Goal: Task Accomplishment & Management: Manage account settings

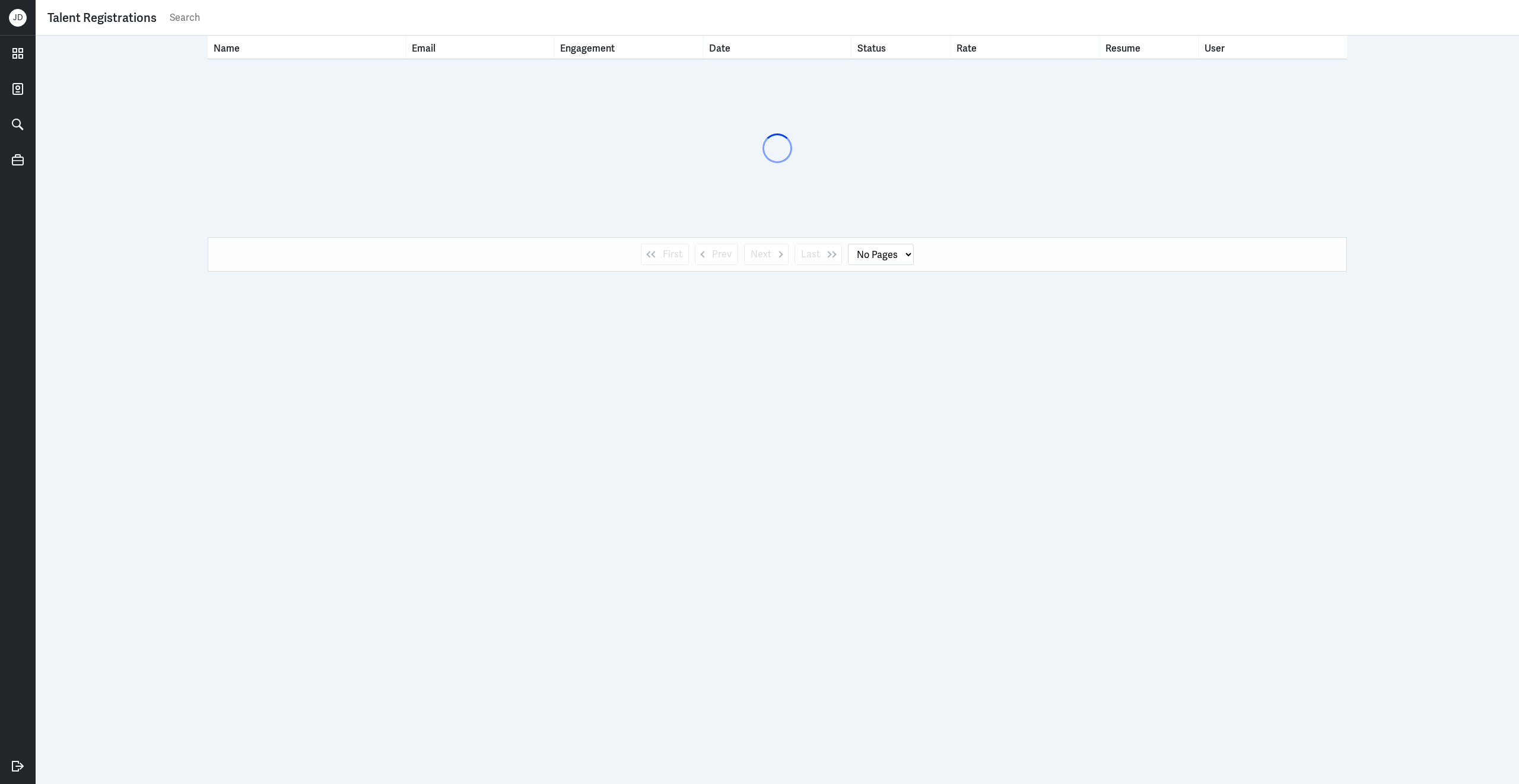
click at [727, 9] on input "text" at bounding box center [838, 18] width 1339 height 18
paste input "[PERSON_NAME]"
type input "[PERSON_NAME]"
select select "1"
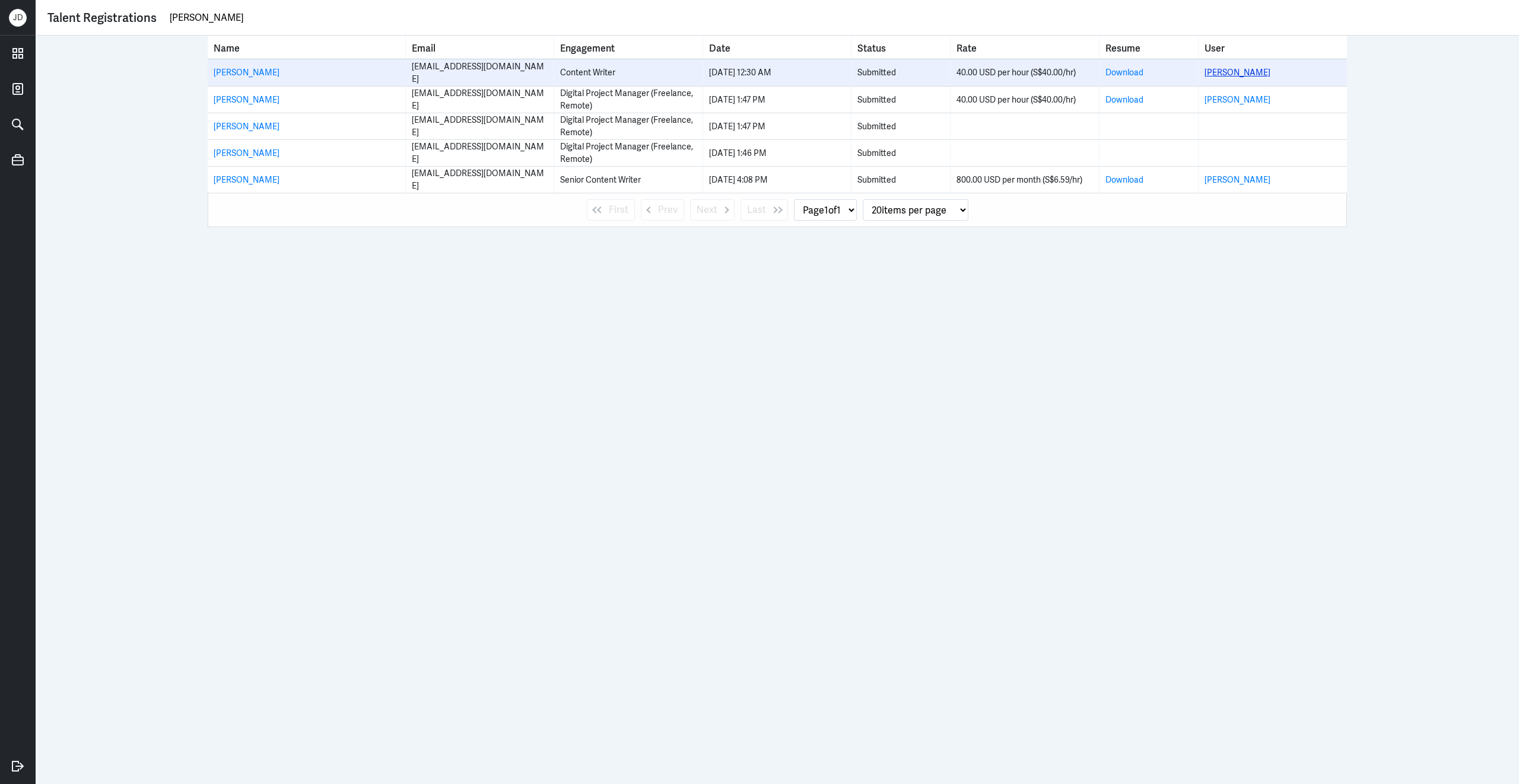
click at [1237, 72] on link "[PERSON_NAME]" at bounding box center [1237, 72] width 66 height 11
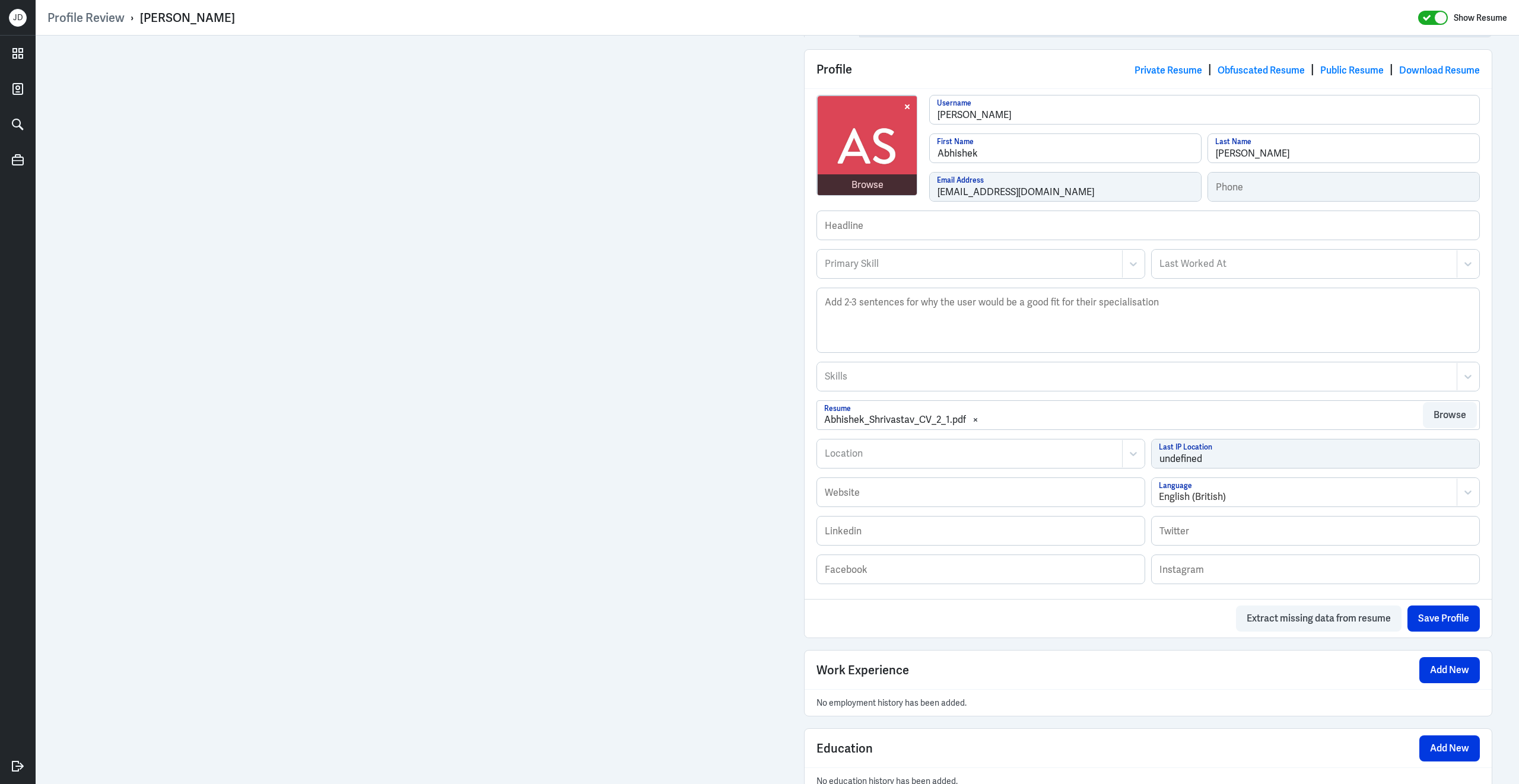
scroll to position [479, 0]
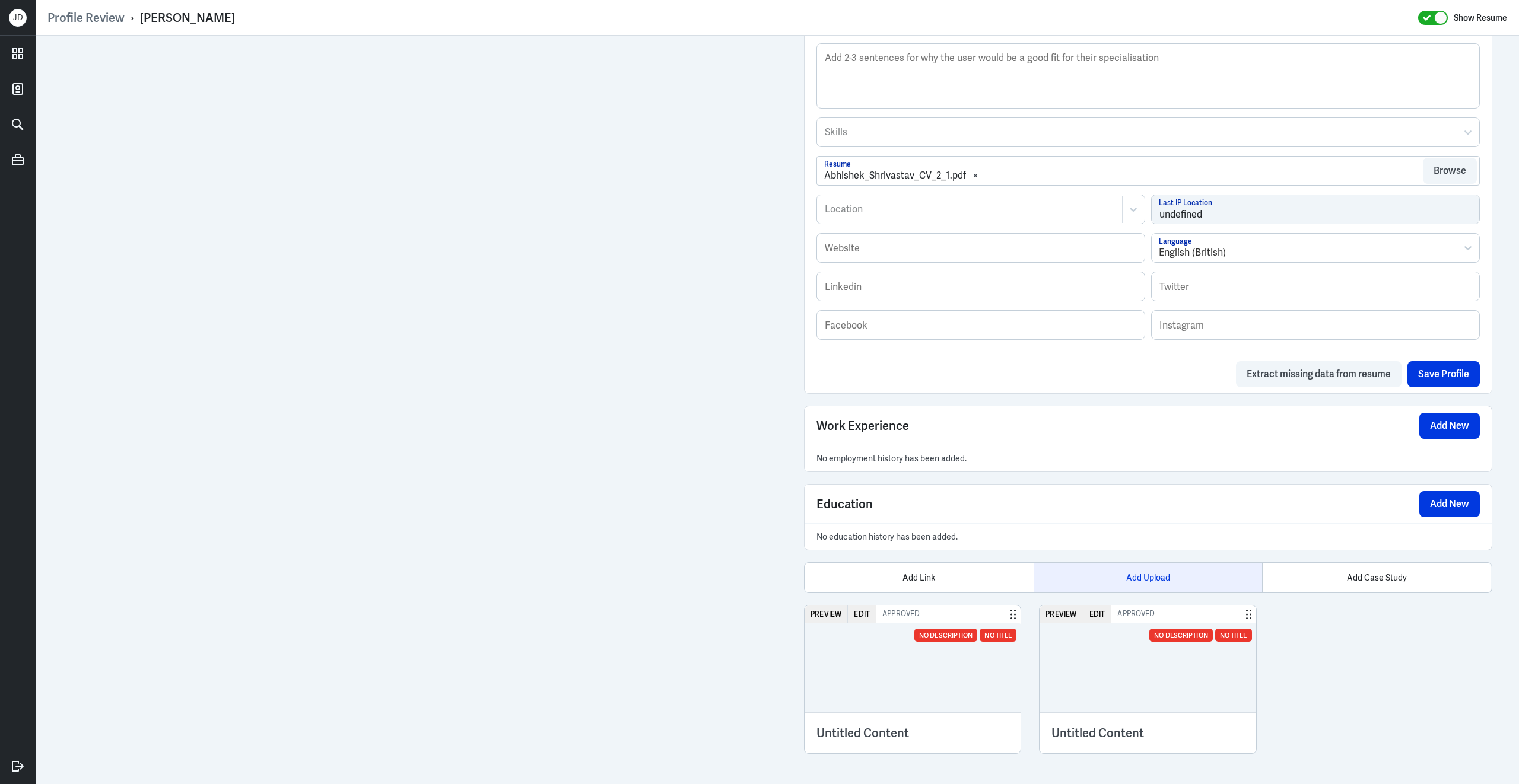
click at [1137, 576] on div "Add Upload" at bounding box center [1148, 577] width 229 height 30
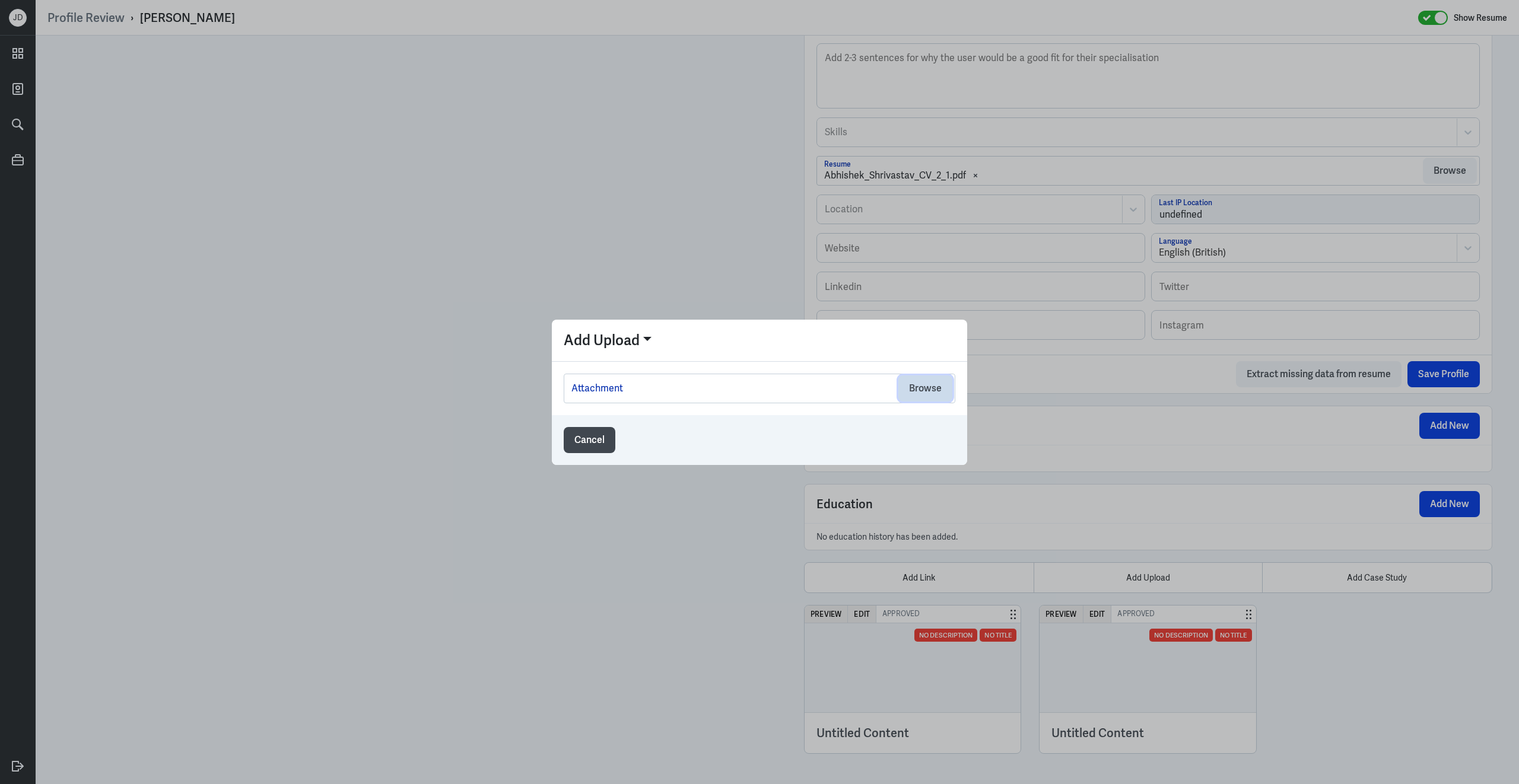
click at [930, 397] on button "Browse" at bounding box center [925, 388] width 54 height 26
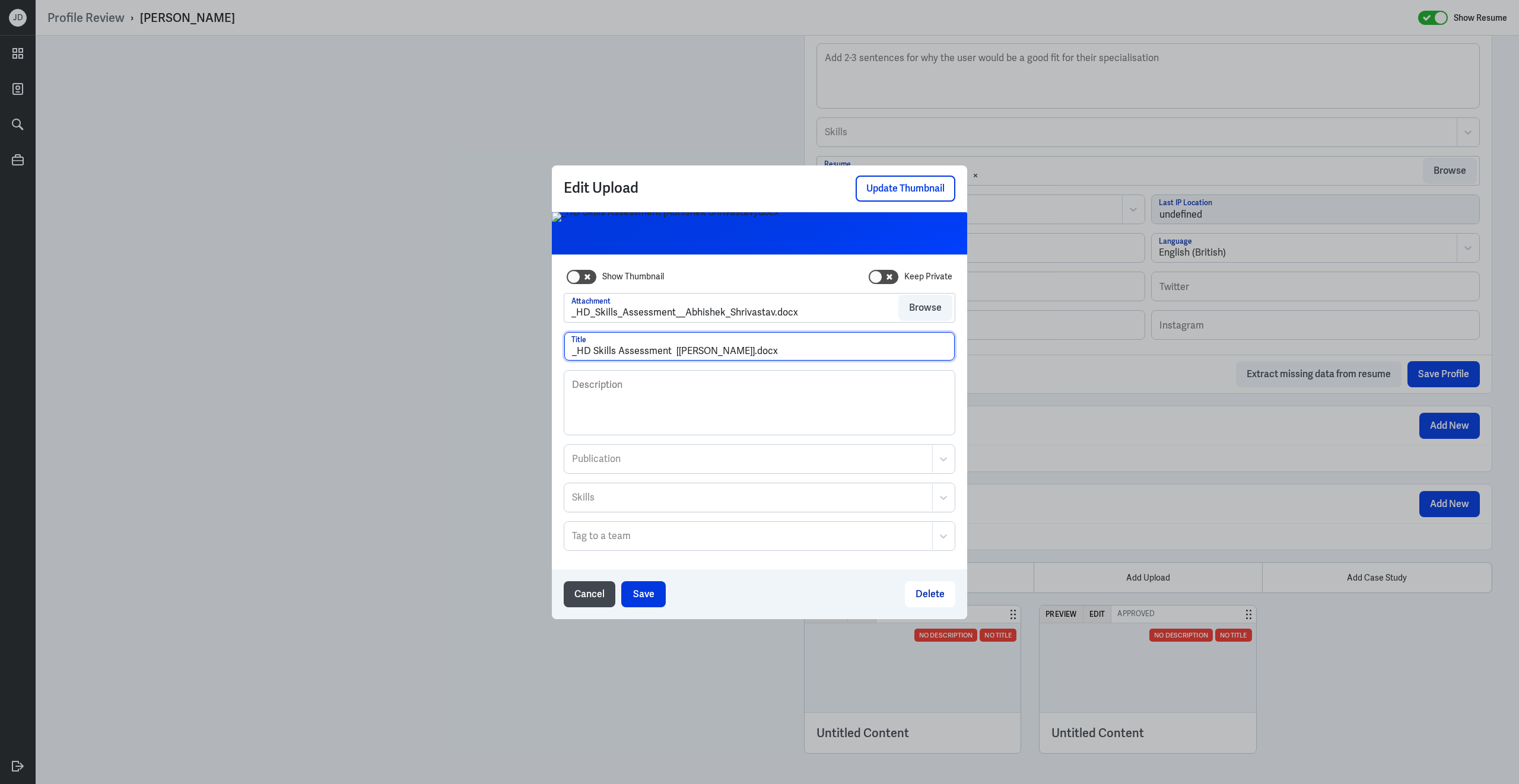
drag, startPoint x: 578, startPoint y: 354, endPoint x: 542, endPoint y: 354, distance: 36.0
click at [542, 354] on div "Edit Upload Update Thumbnail Show Thumbnail Keep Private Attachment _HD_Skills_…" at bounding box center [760, 392] width 1519 height 784
click at [672, 354] on input "HD Skills Assessment [[PERSON_NAME]].docx" at bounding box center [760, 346] width 391 height 29
drag, startPoint x: 755, startPoint y: 353, endPoint x: 827, endPoint y: 353, distance: 72.0
click at [827, 353] on input "HD Skills Assessment -[PERSON_NAME]].docx" at bounding box center [760, 346] width 391 height 29
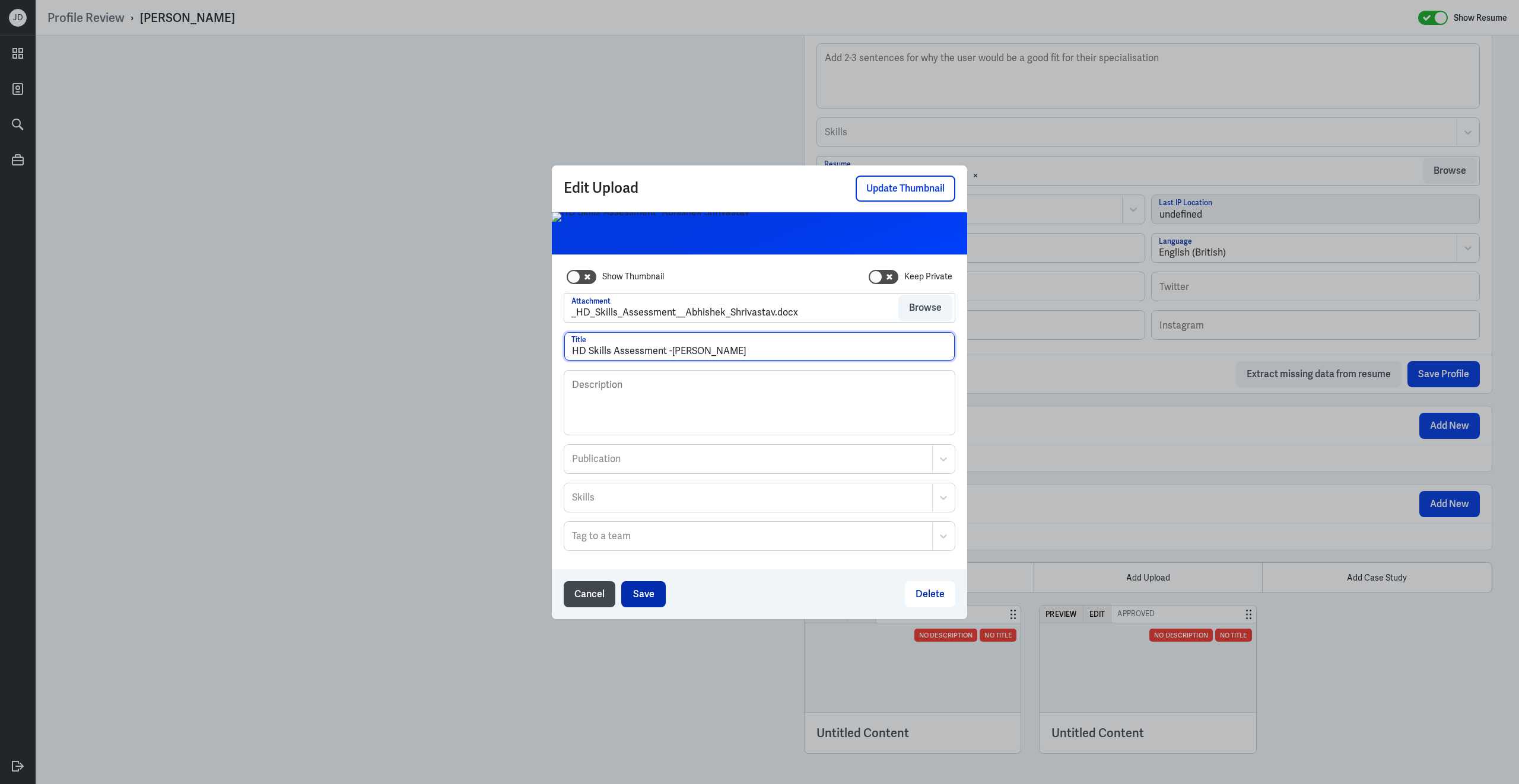
type input "HD Skills Assessment -[PERSON_NAME]"
click at [651, 597] on button "Save" at bounding box center [643, 594] width 44 height 26
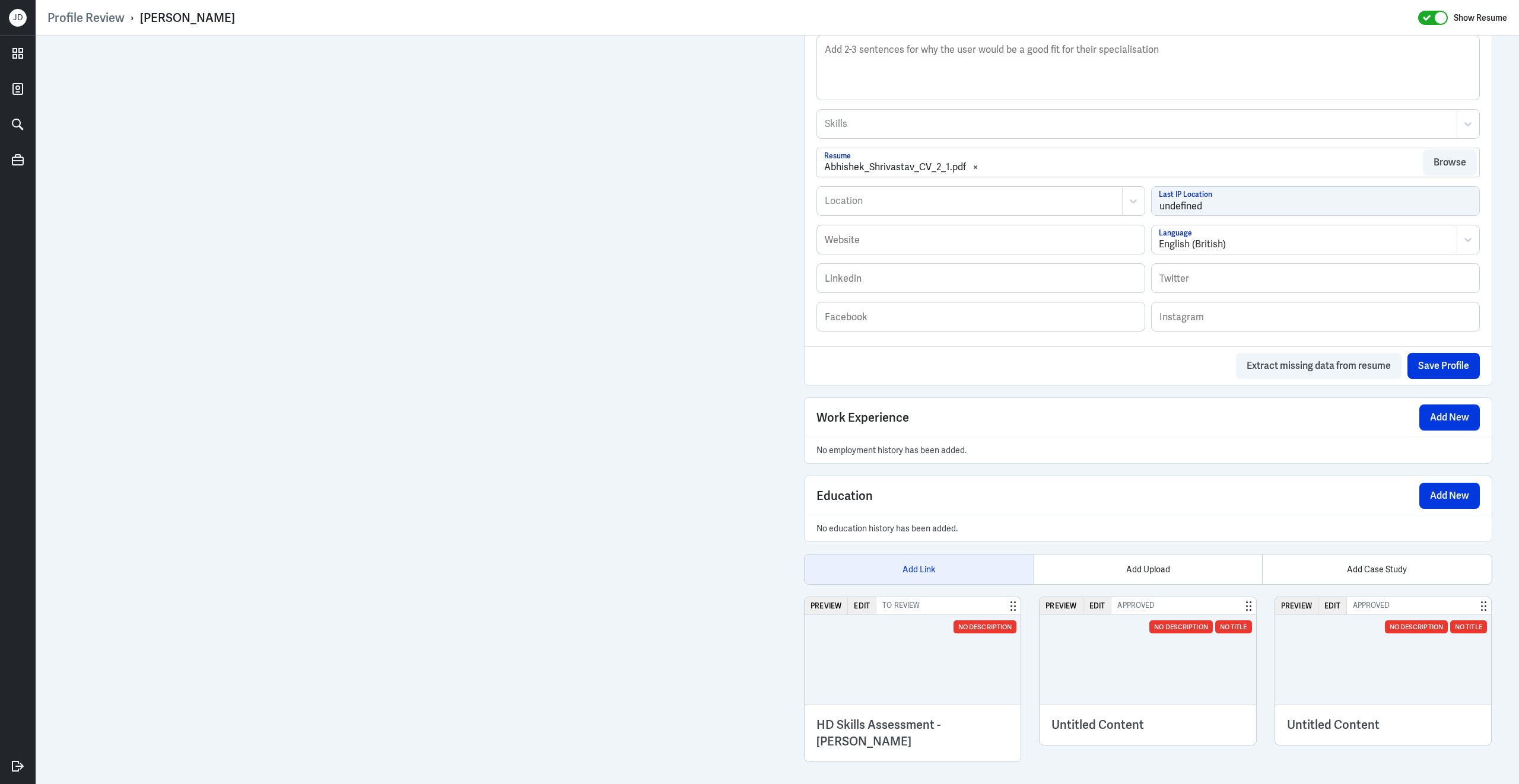
scroll to position [496, 0]
